Goal: Task Accomplishment & Management: Use online tool/utility

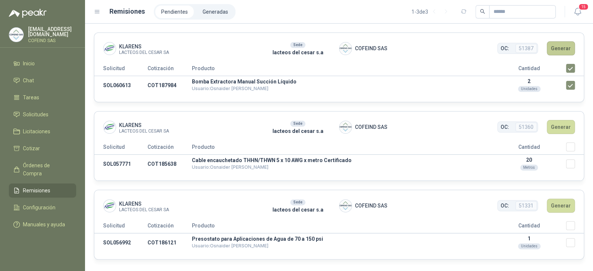
click at [555, 50] on button "Generar" at bounding box center [561, 48] width 28 height 14
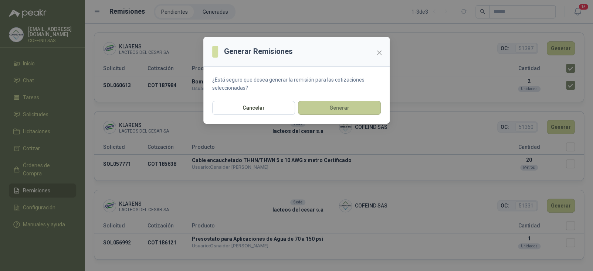
click at [353, 111] on button "Generar" at bounding box center [339, 108] width 83 height 14
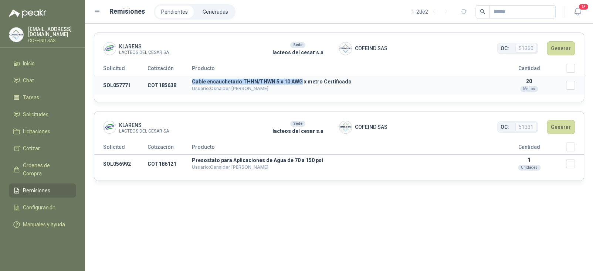
drag, startPoint x: 299, startPoint y: 81, endPoint x: 192, endPoint y: 82, distance: 107.6
click at [192, 82] on p "Cable encauchetado THHN/THWN 5 x 10 AWG x metro Certificado" at bounding box center [342, 81] width 300 height 5
copy p "Cable encauchetado THHN/THWN 5 x 10 AWG"
click at [116, 84] on td "SOL057771" at bounding box center [120, 85] width 53 height 19
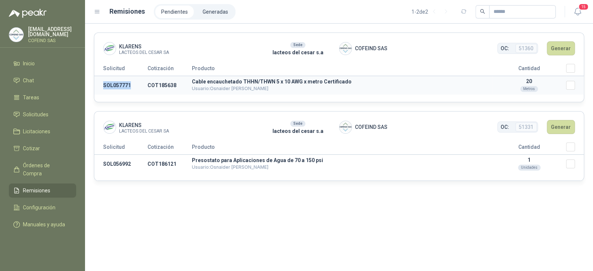
copy td "SOL057771"
drag, startPoint x: 348, startPoint y: 81, endPoint x: 193, endPoint y: 81, distance: 154.9
click at [193, 81] on p "Cable encauchetado THHN/THWN 5 x 10 AWG x metro Certificado" at bounding box center [342, 81] width 300 height 5
copy p "Cable encauchetado THHN/THWN 5 x 10 AWG x metro Certificado"
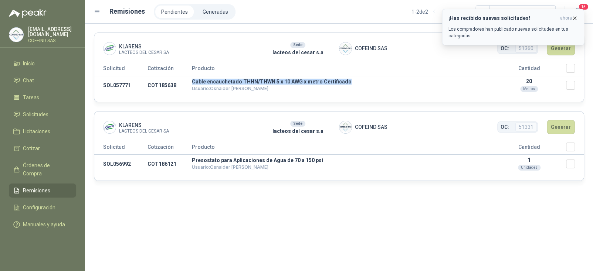
click at [573, 18] on icon "button" at bounding box center [575, 18] width 6 height 6
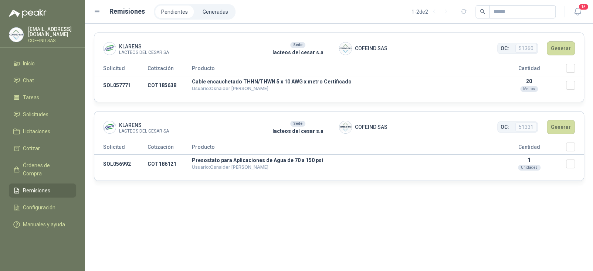
click at [410, 65] on th "Producto" at bounding box center [342, 70] width 300 height 12
click at [38, 112] on span "Solicitudes" at bounding box center [36, 115] width 26 height 8
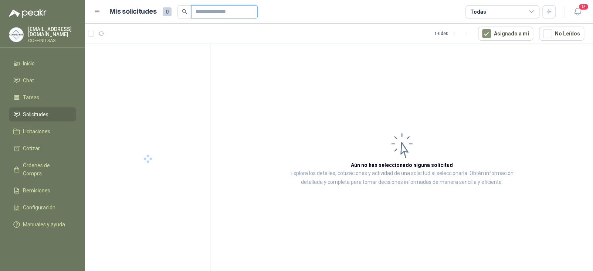
click at [206, 11] on input "text" at bounding box center [222, 12] width 52 height 13
paste input "*********"
type input "*********"
click at [153, 71] on div "0 0 1 0 0 0 GSOL005666 [DATE] LINEA ELECTRICA KLARENS" at bounding box center [147, 59] width 125 height 30
click at [163, 51] on p "GSOL005666" at bounding box center [150, 51] width 31 height 5
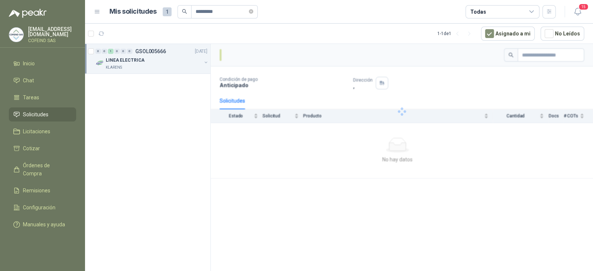
click at [163, 51] on p "GSOL005666" at bounding box center [150, 51] width 31 height 5
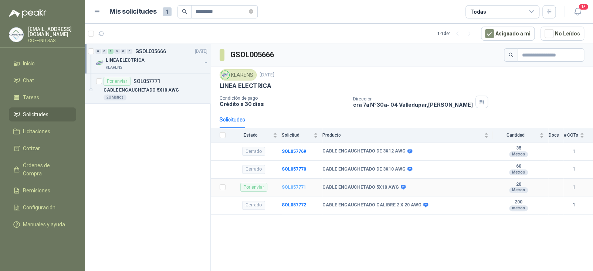
click at [298, 186] on b "SOL057771" at bounding box center [294, 187] width 24 height 5
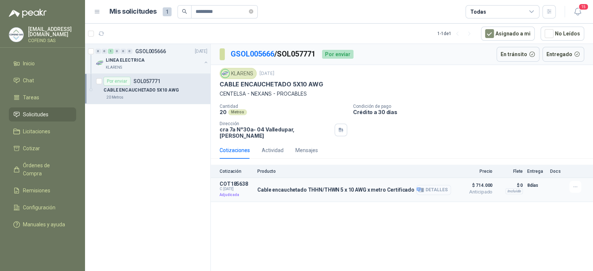
click at [437, 185] on button "Detalles" at bounding box center [433, 190] width 35 height 10
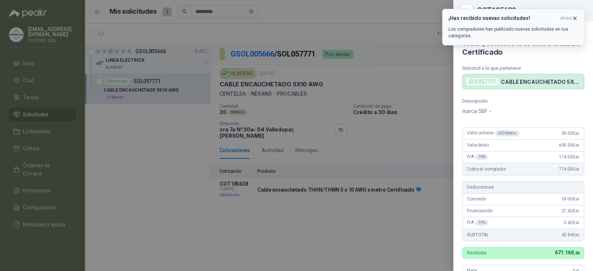
click at [575, 18] on icon "button" at bounding box center [574, 18] width 3 height 3
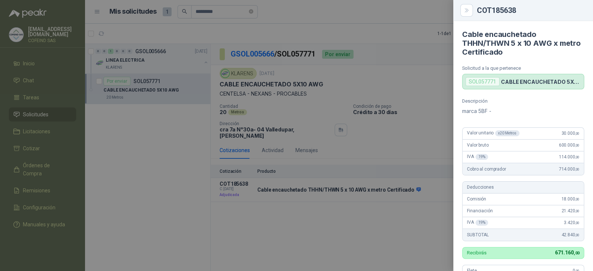
click at [244, 43] on div at bounding box center [296, 135] width 593 height 271
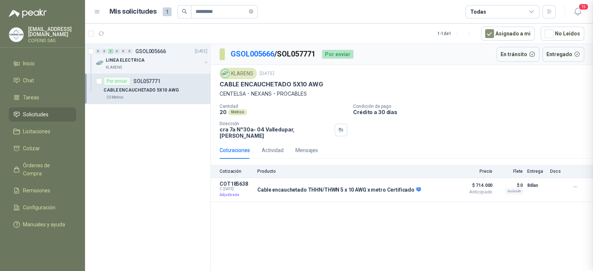
scroll to position [212, 0]
click at [37, 38] on p "COFEIND SAS" at bounding box center [52, 40] width 48 height 4
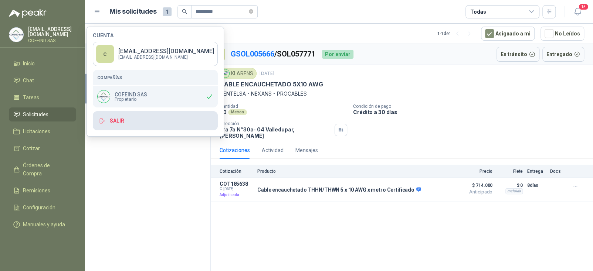
click at [125, 121] on button "Salir" at bounding box center [155, 120] width 125 height 19
click at [133, 116] on button "Salir" at bounding box center [155, 120] width 125 height 19
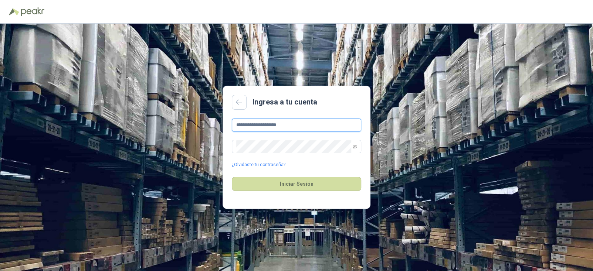
type input "**********"
